Goal: Check status: Check status

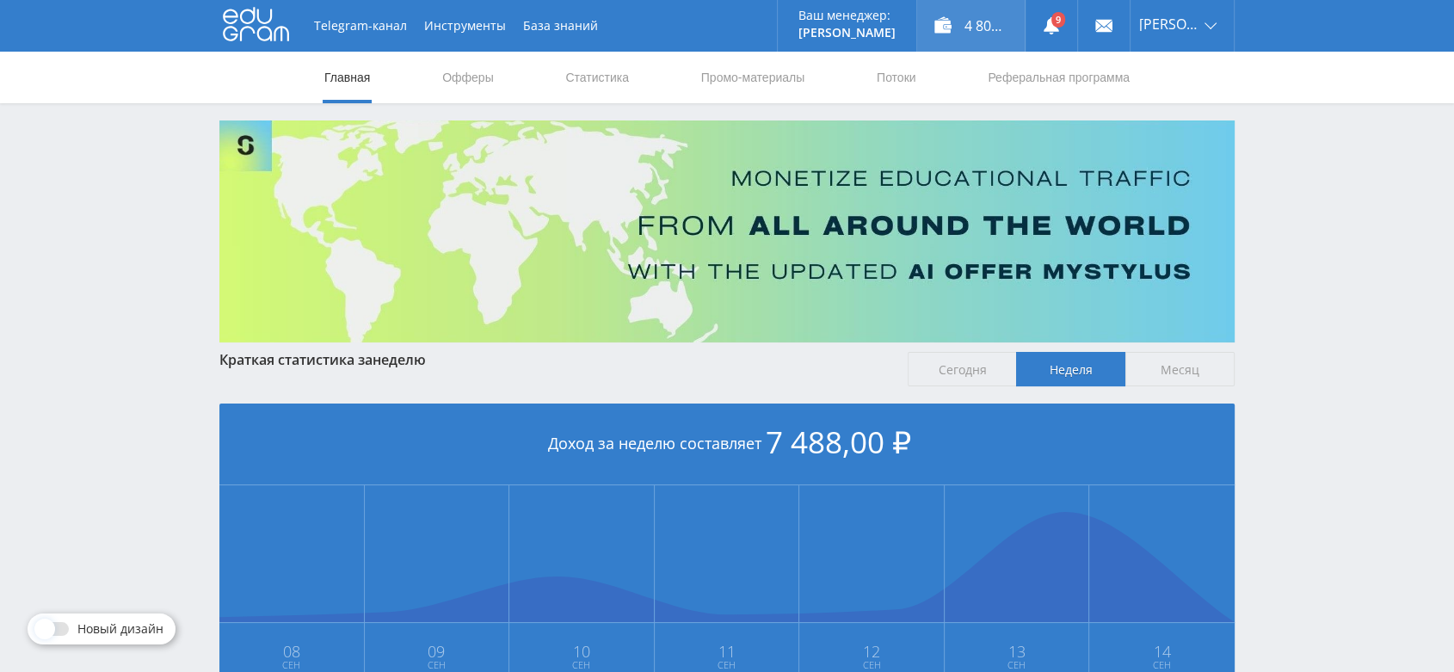
click at [1001, 34] on div "4 800,00 ₽" at bounding box center [971, 26] width 108 height 52
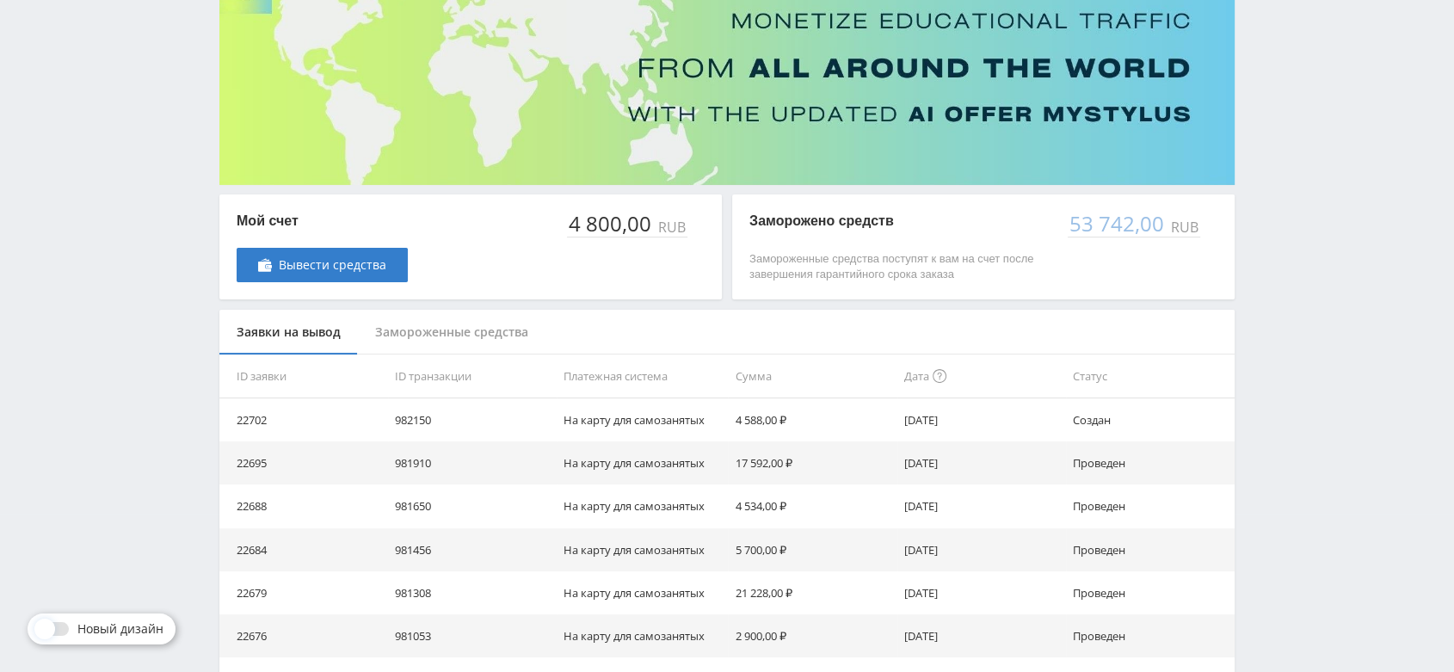
scroll to position [191, 0]
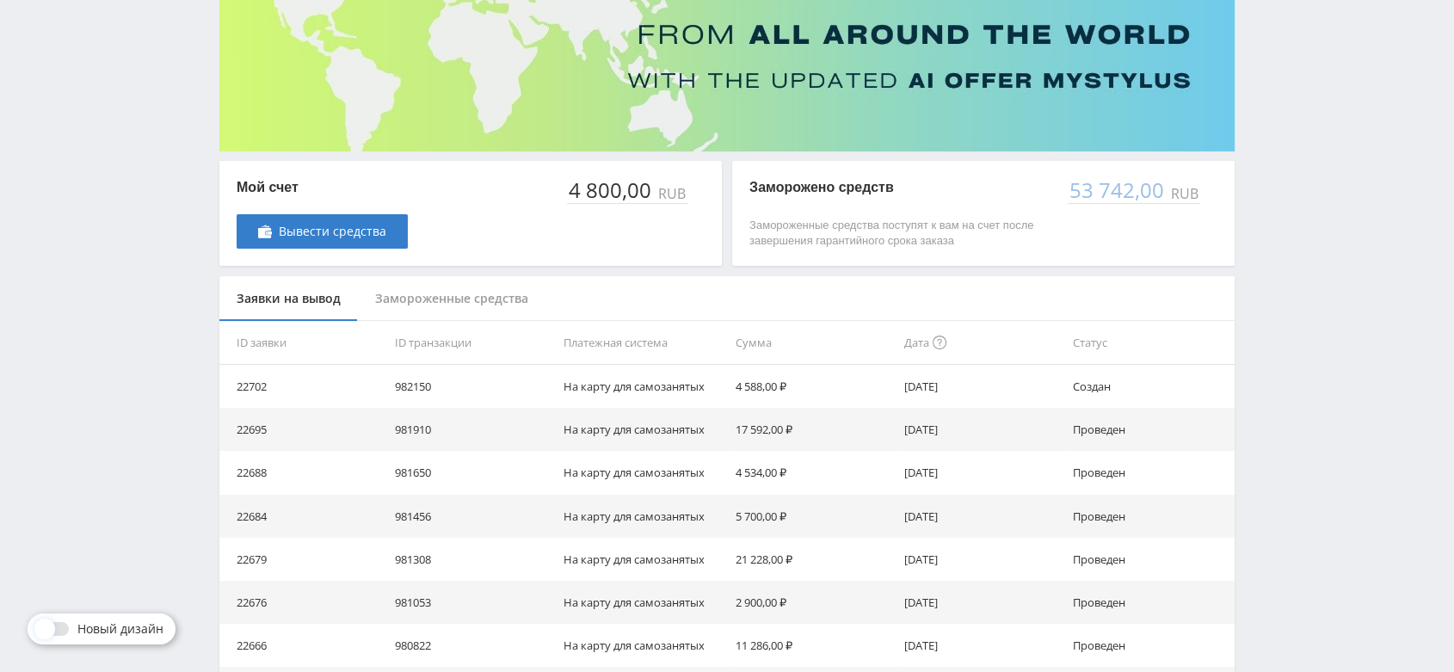
click at [499, 301] on div "Замороженные средства" at bounding box center [452, 299] width 188 height 46
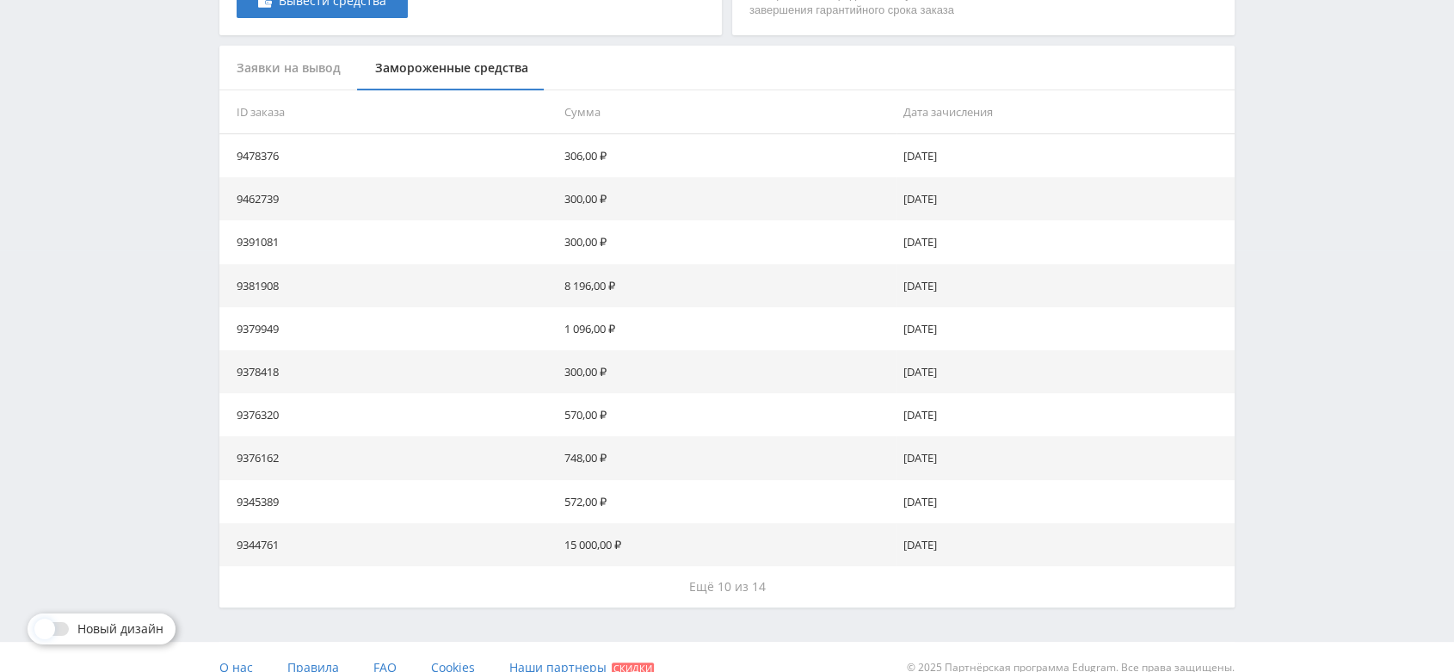
scroll to position [442, 0]
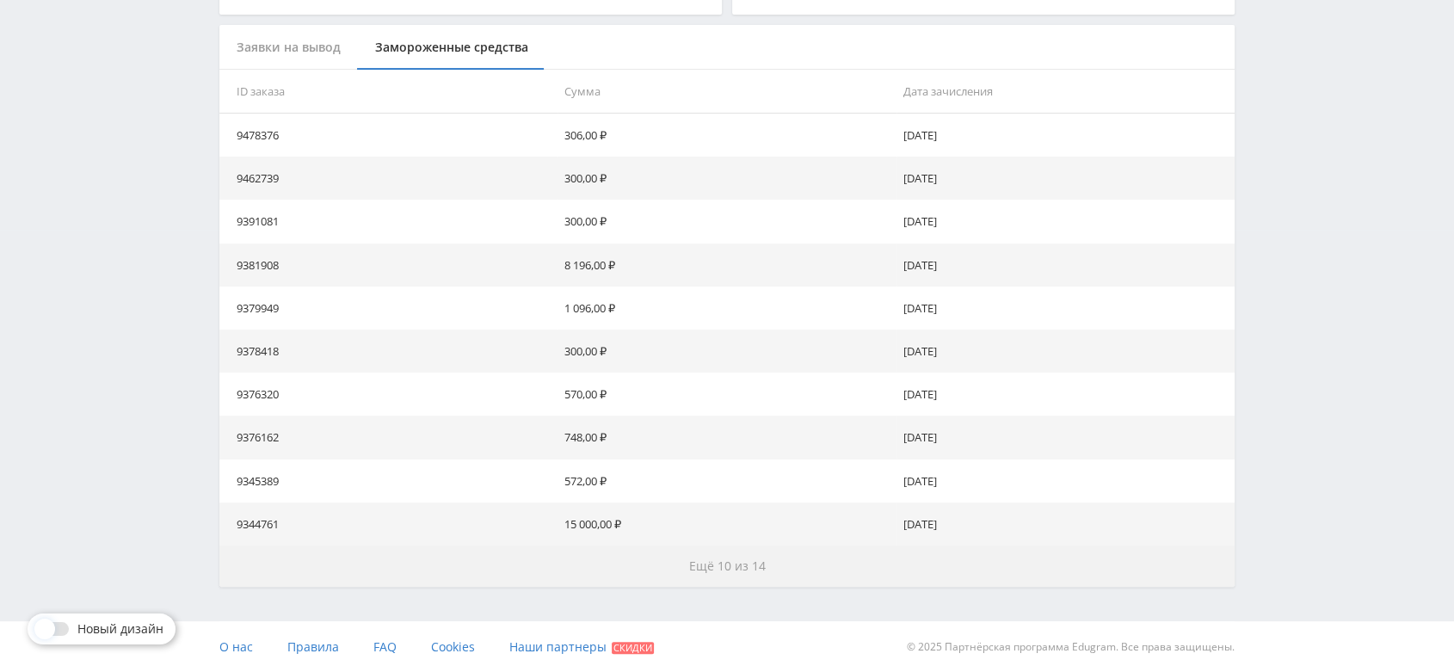
click at [733, 561] on span "Ещё 10 из 14" at bounding box center [727, 565] width 77 height 16
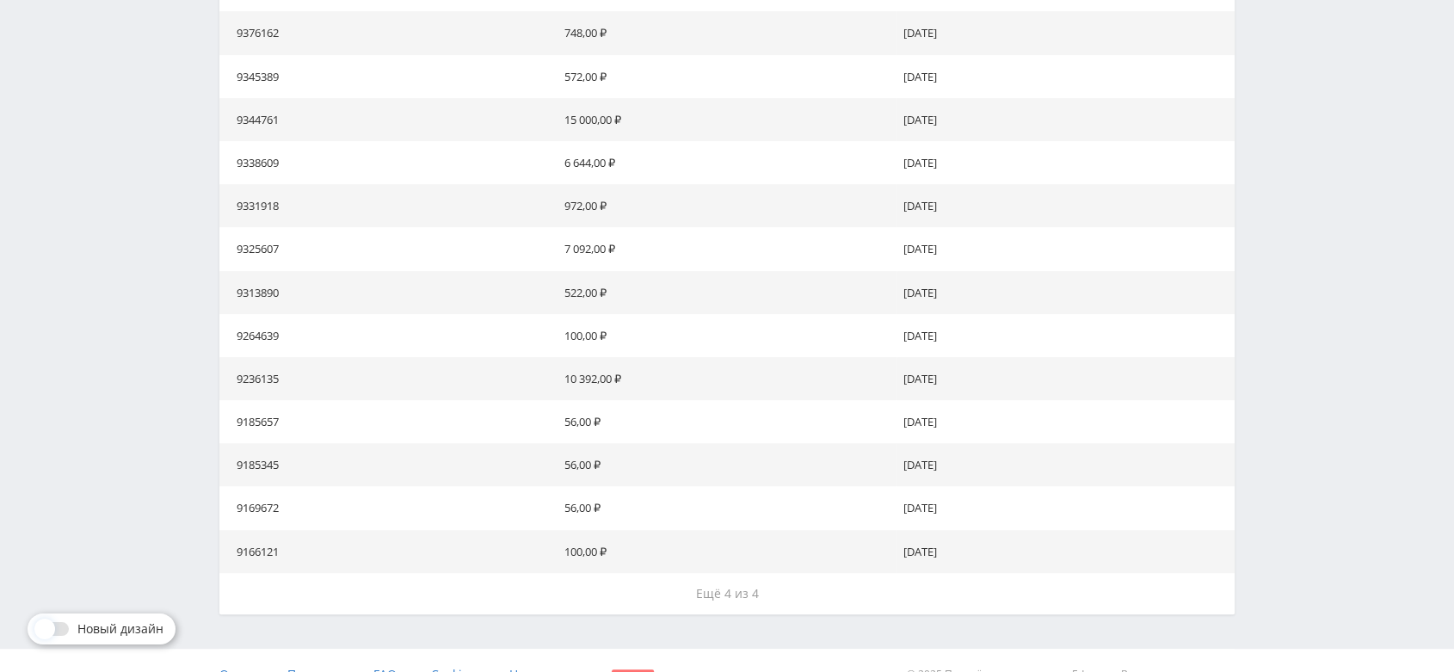
scroll to position [874, 0]
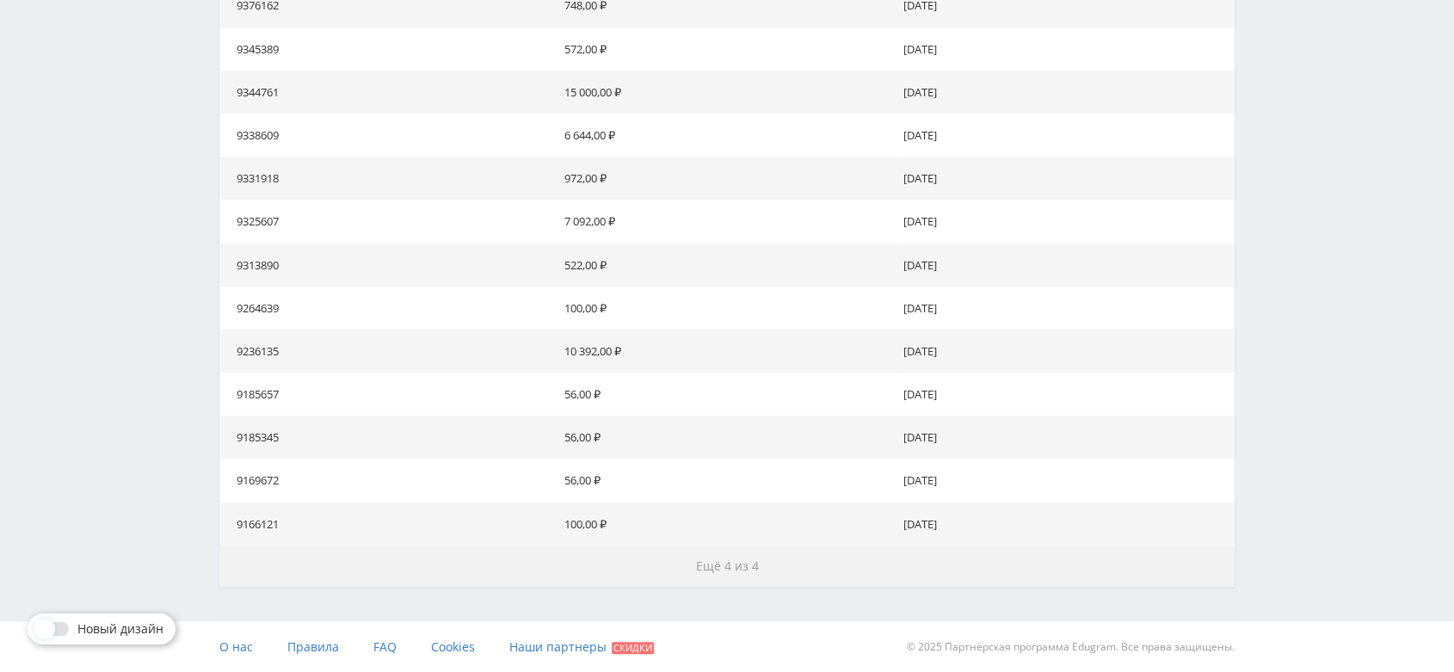
click at [754, 570] on span "Ещё 4 из 4" at bounding box center [727, 565] width 63 height 16
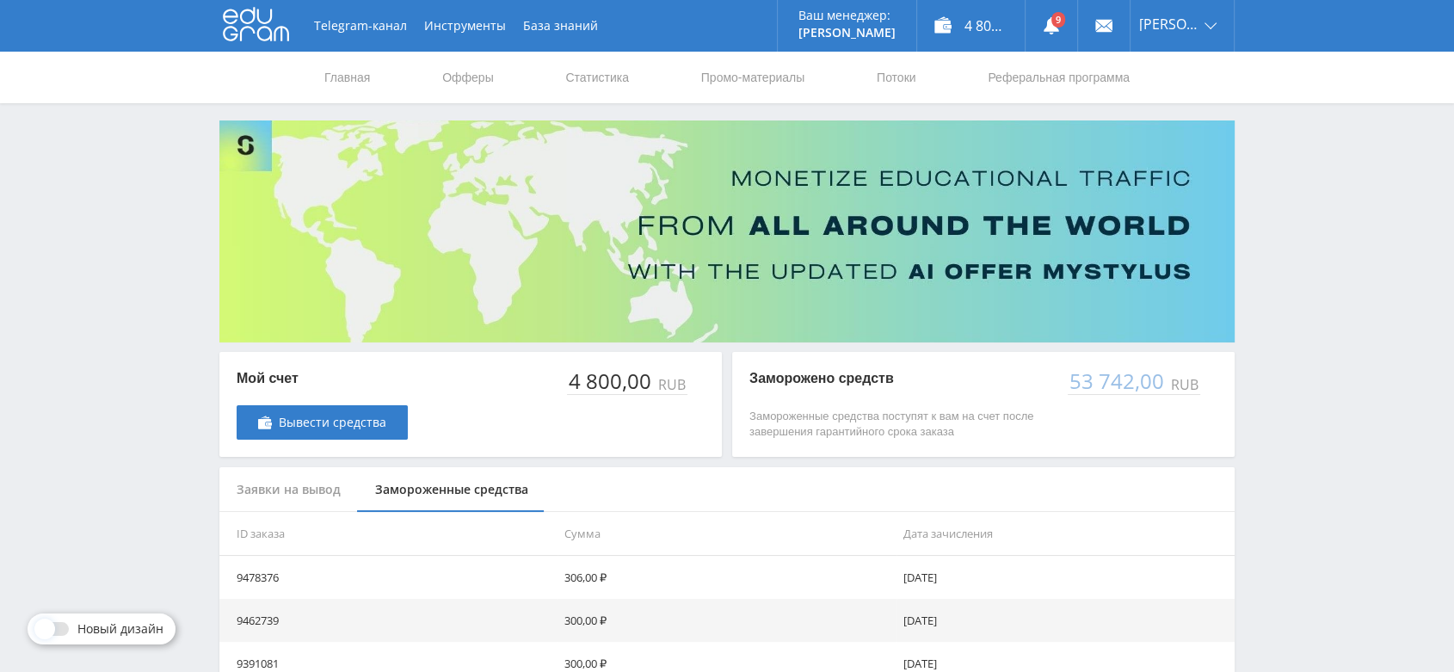
scroll to position [0, 0]
click at [255, 28] on icon at bounding box center [256, 24] width 66 height 34
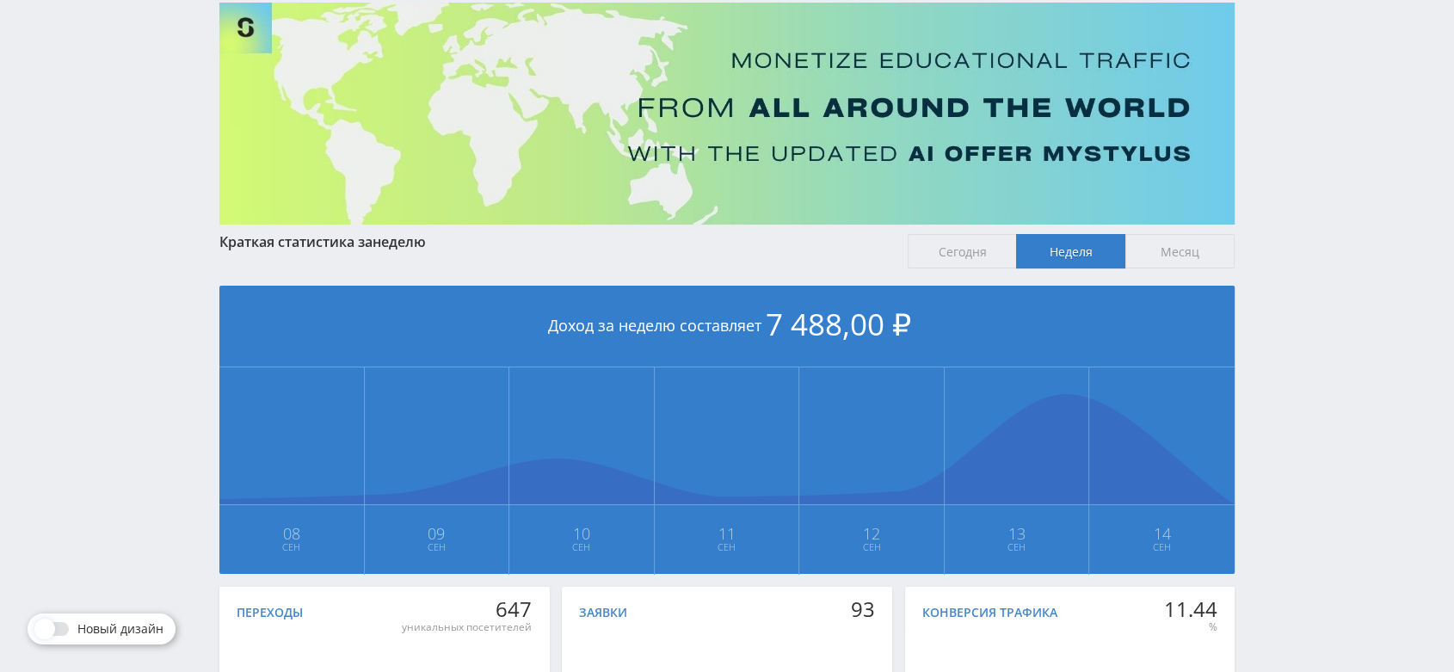
scroll to position [191, 0]
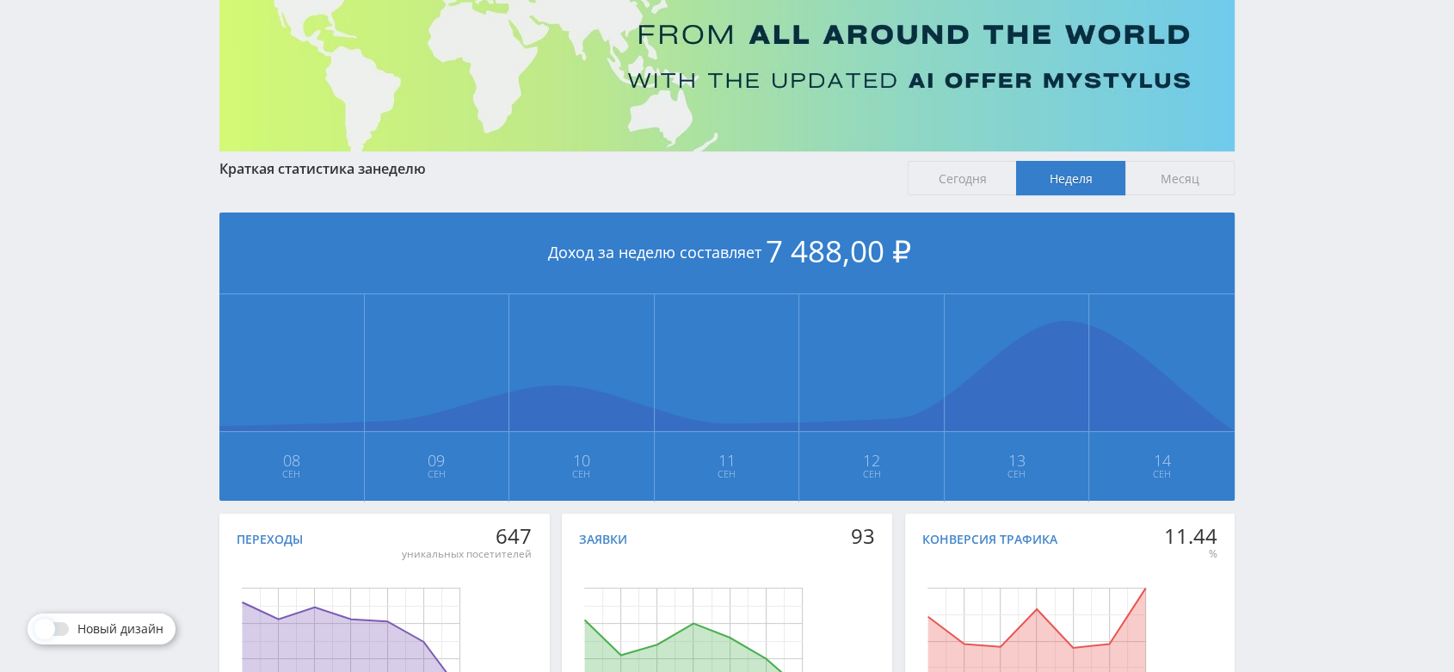
click at [1173, 180] on span "Месяц" at bounding box center [1179, 178] width 109 height 34
click at [0, 0] on input "Месяц" at bounding box center [0, 0] width 0 height 0
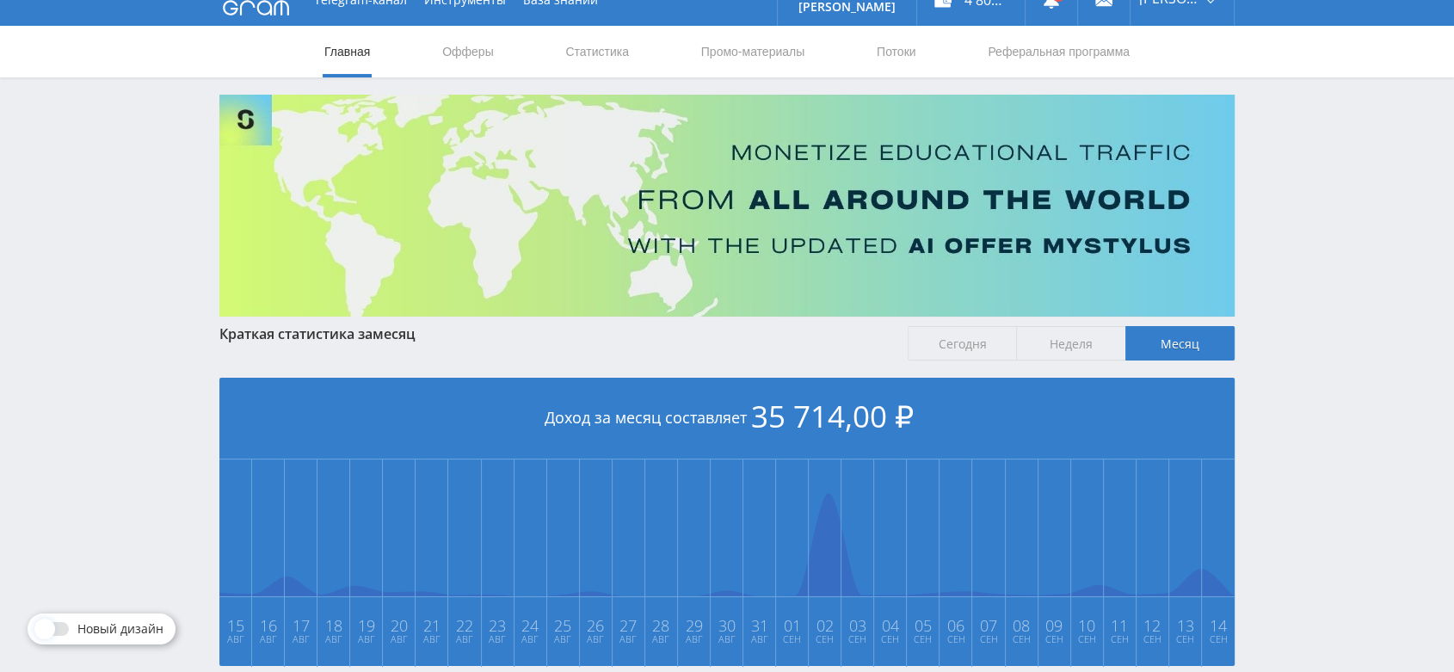
scroll to position [0, 0]
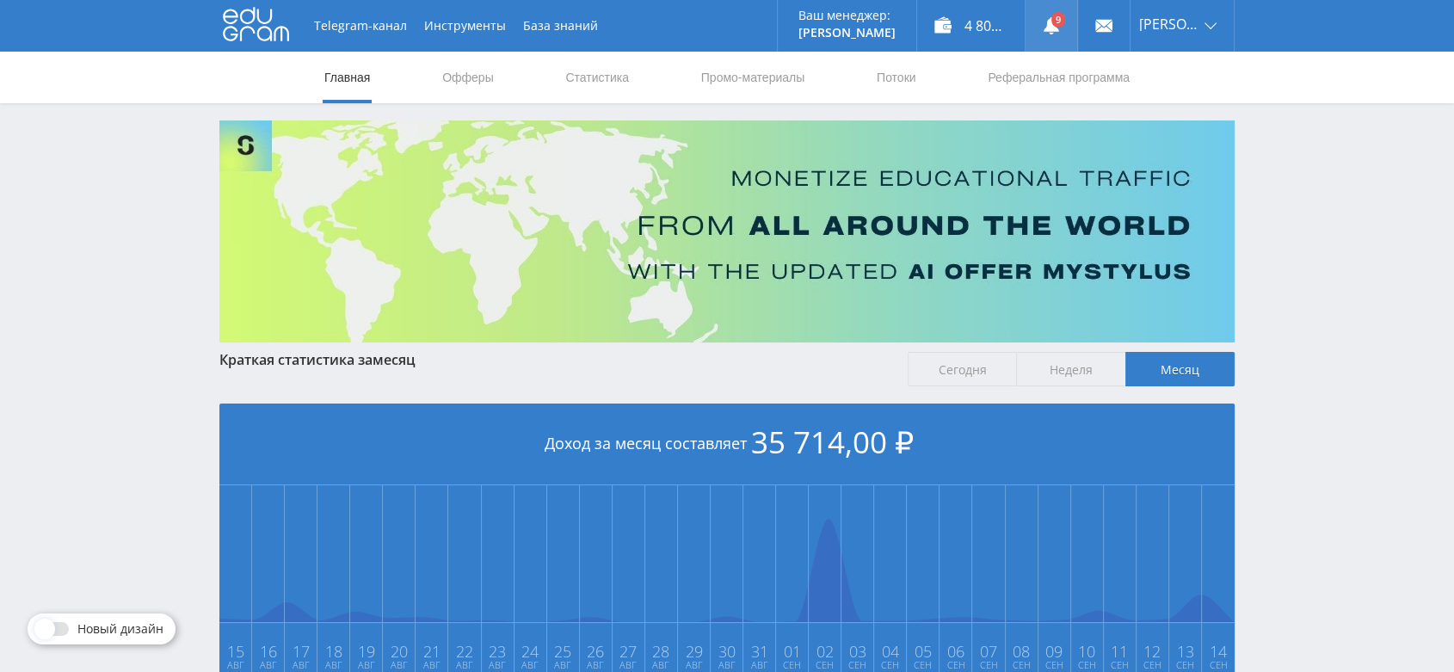
click at [1060, 34] on icon at bounding box center [1051, 25] width 17 height 17
